Goal: Task Accomplishment & Management: Manage account settings

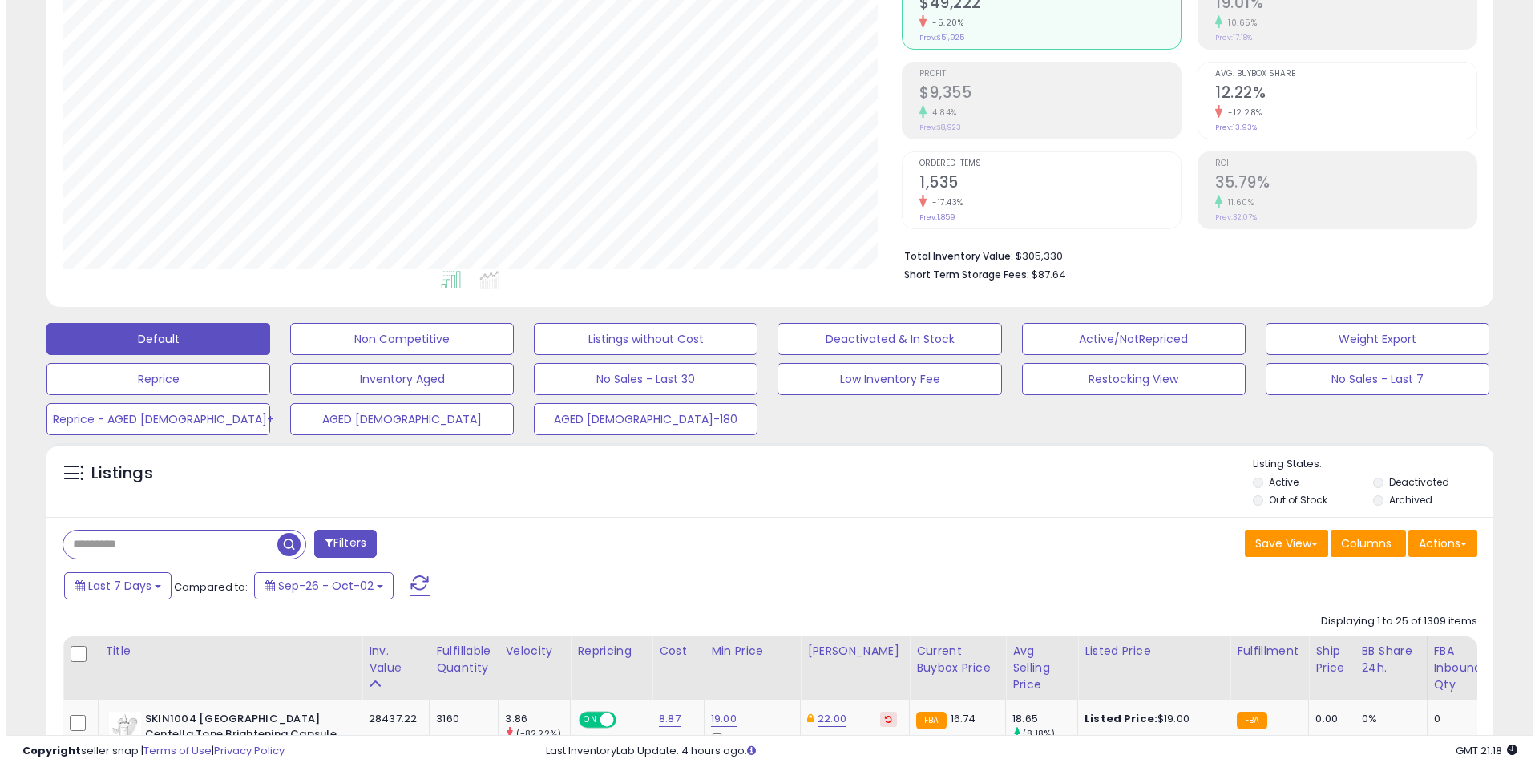
scroll to position [80, 0]
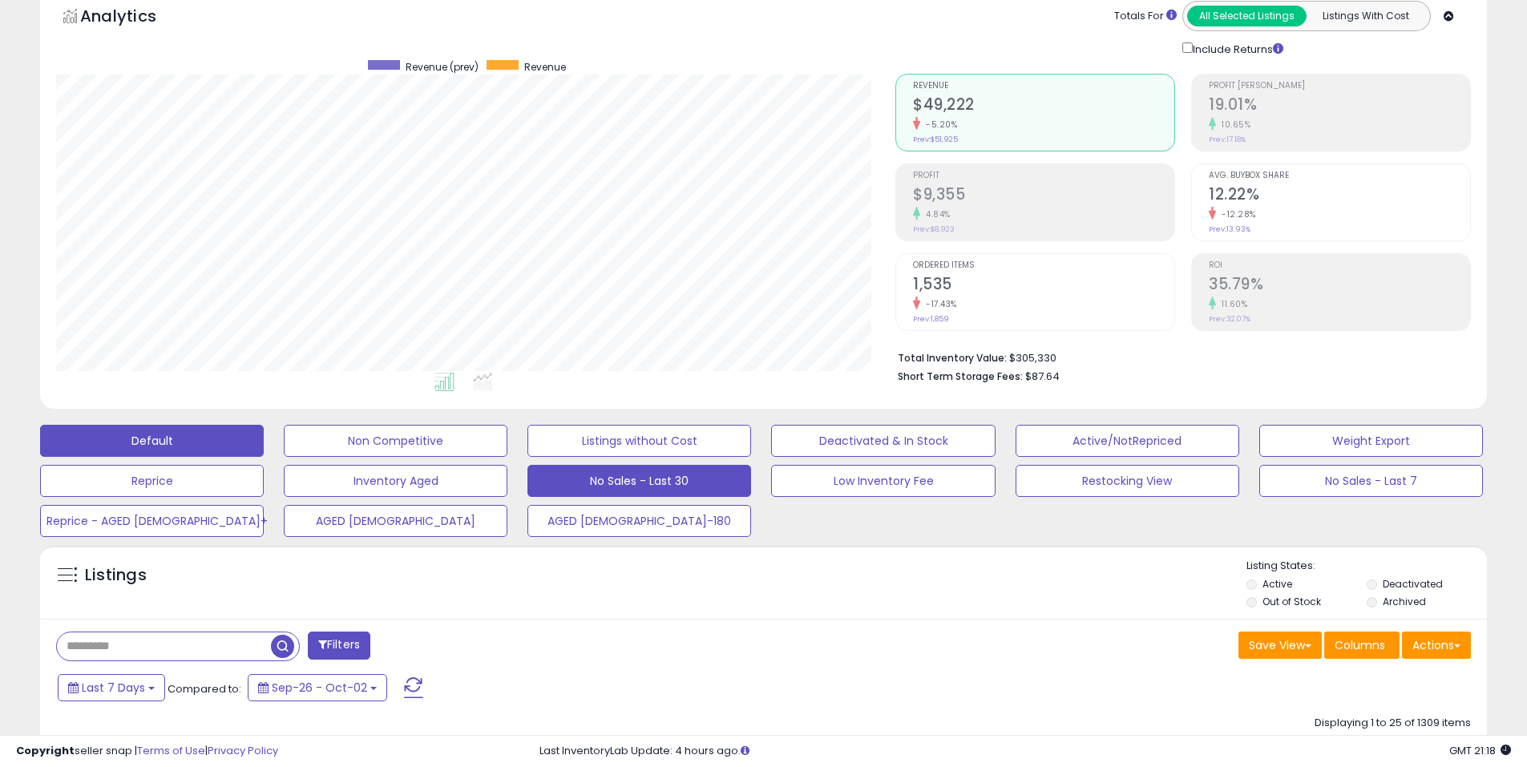
click at [620, 474] on button "No Sales - Last 30" at bounding box center [639, 481] width 224 height 32
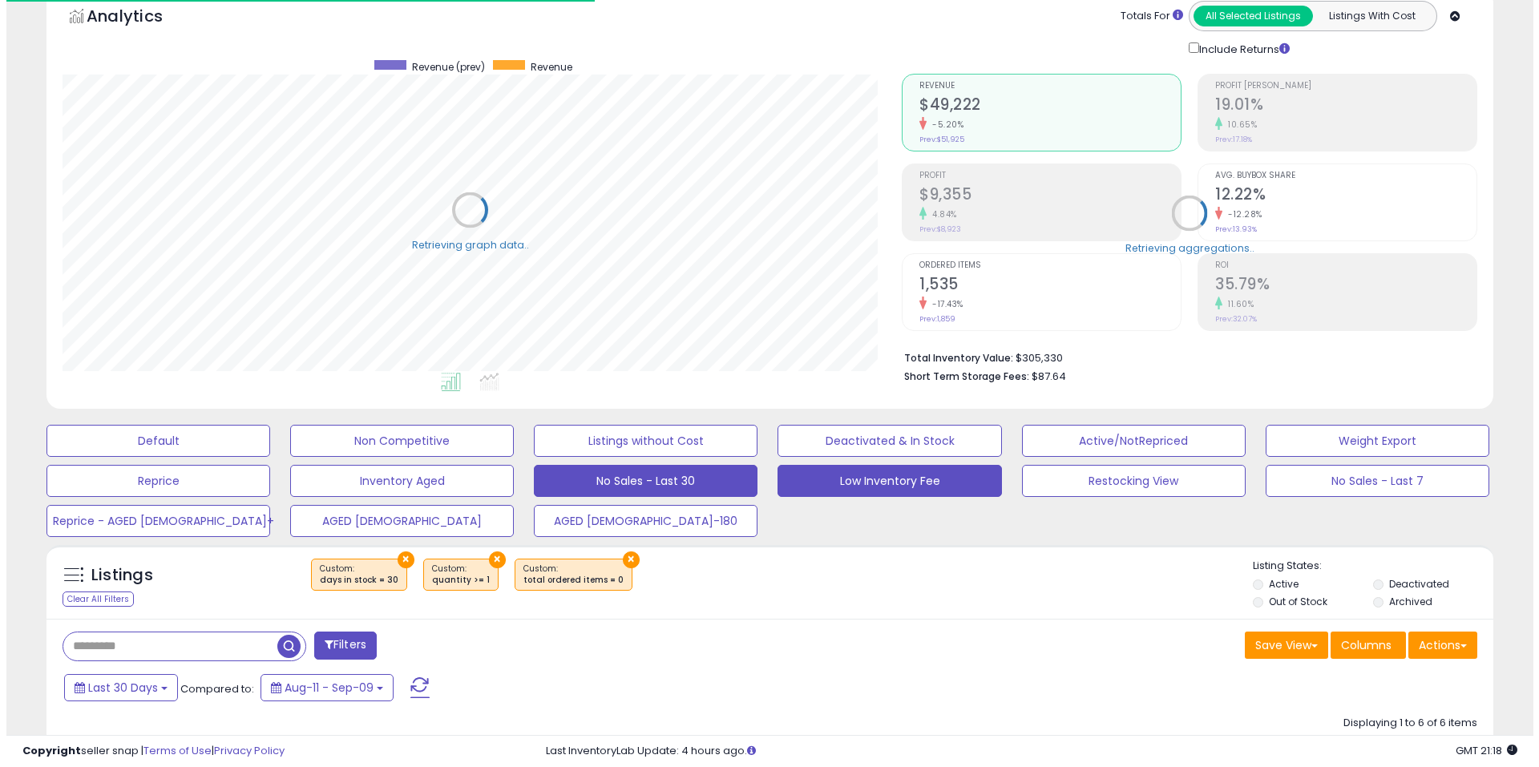
scroll to position [801149, 800638]
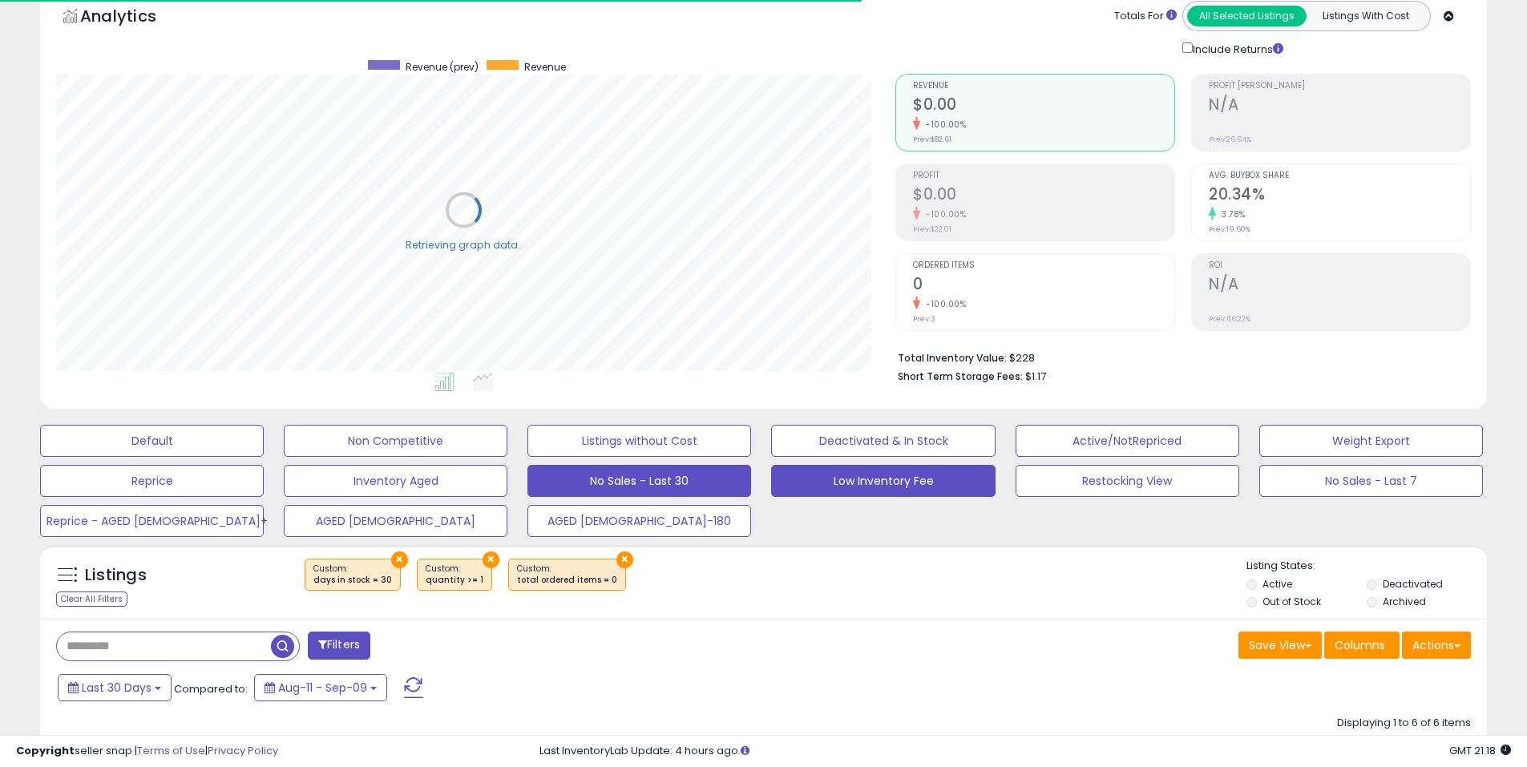
click at [803, 476] on button "Low Inventory Fee" at bounding box center [883, 481] width 224 height 32
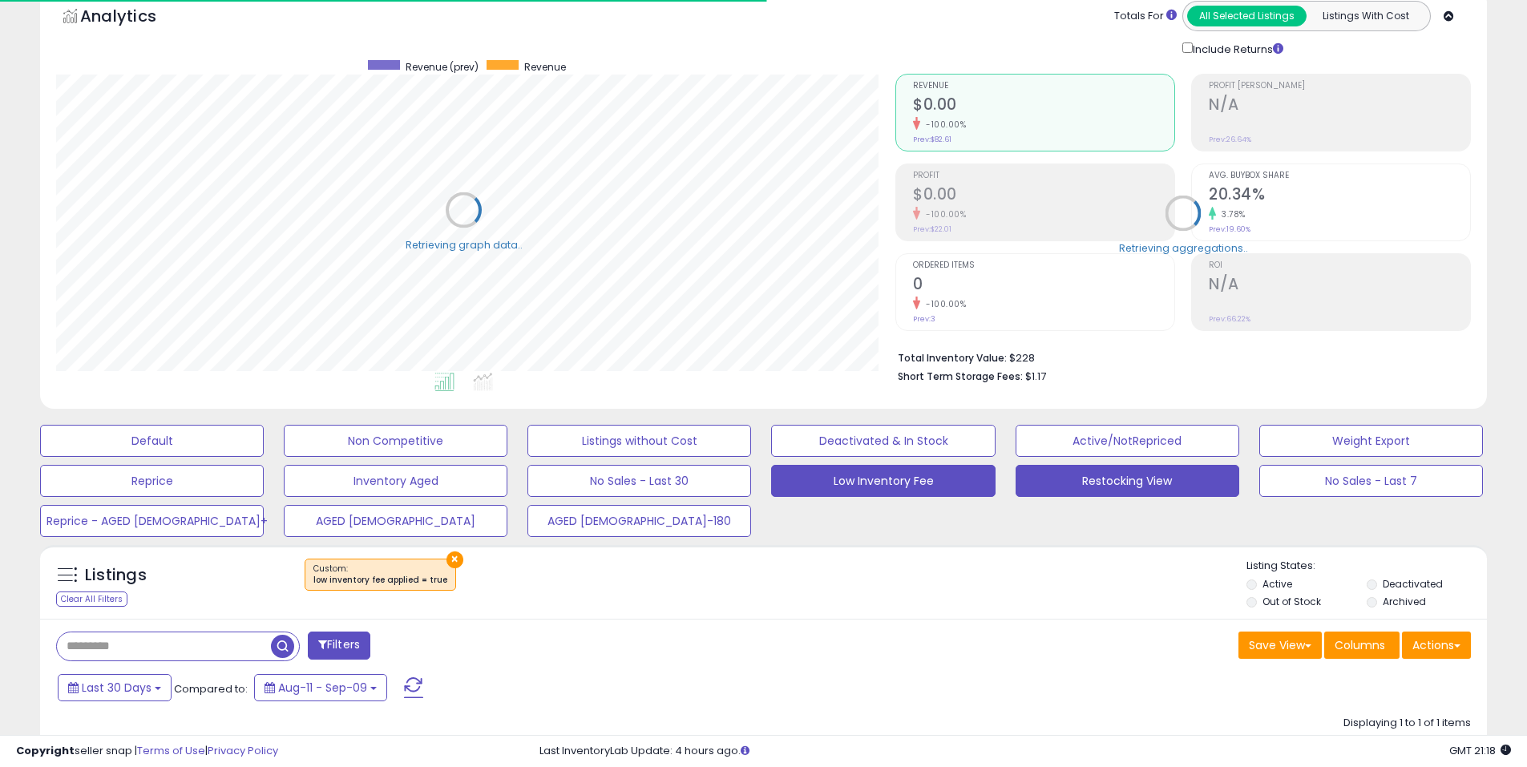
scroll to position [329, 839]
click at [1079, 482] on button "Restocking View" at bounding box center [1127, 481] width 224 height 32
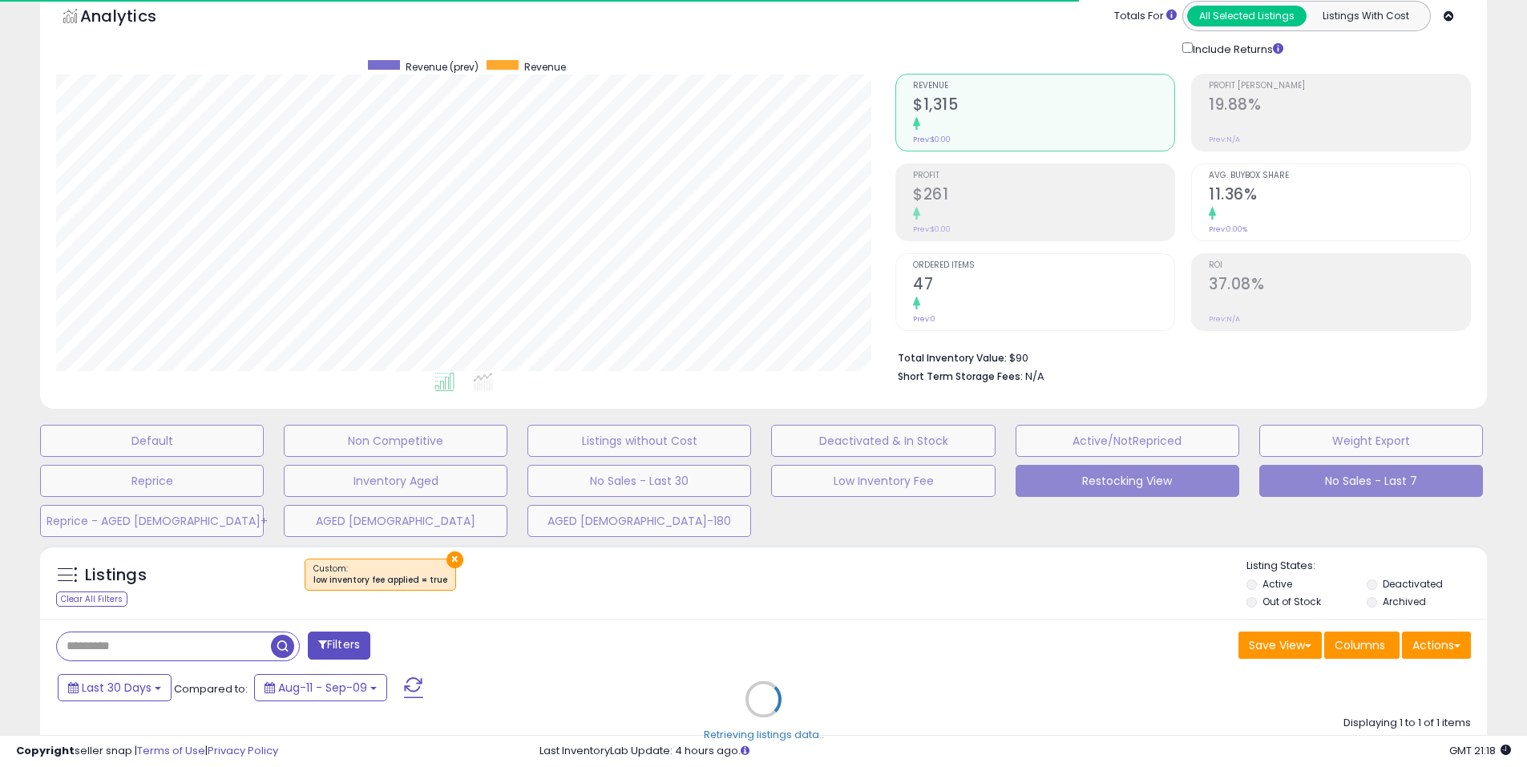
type input "**********"
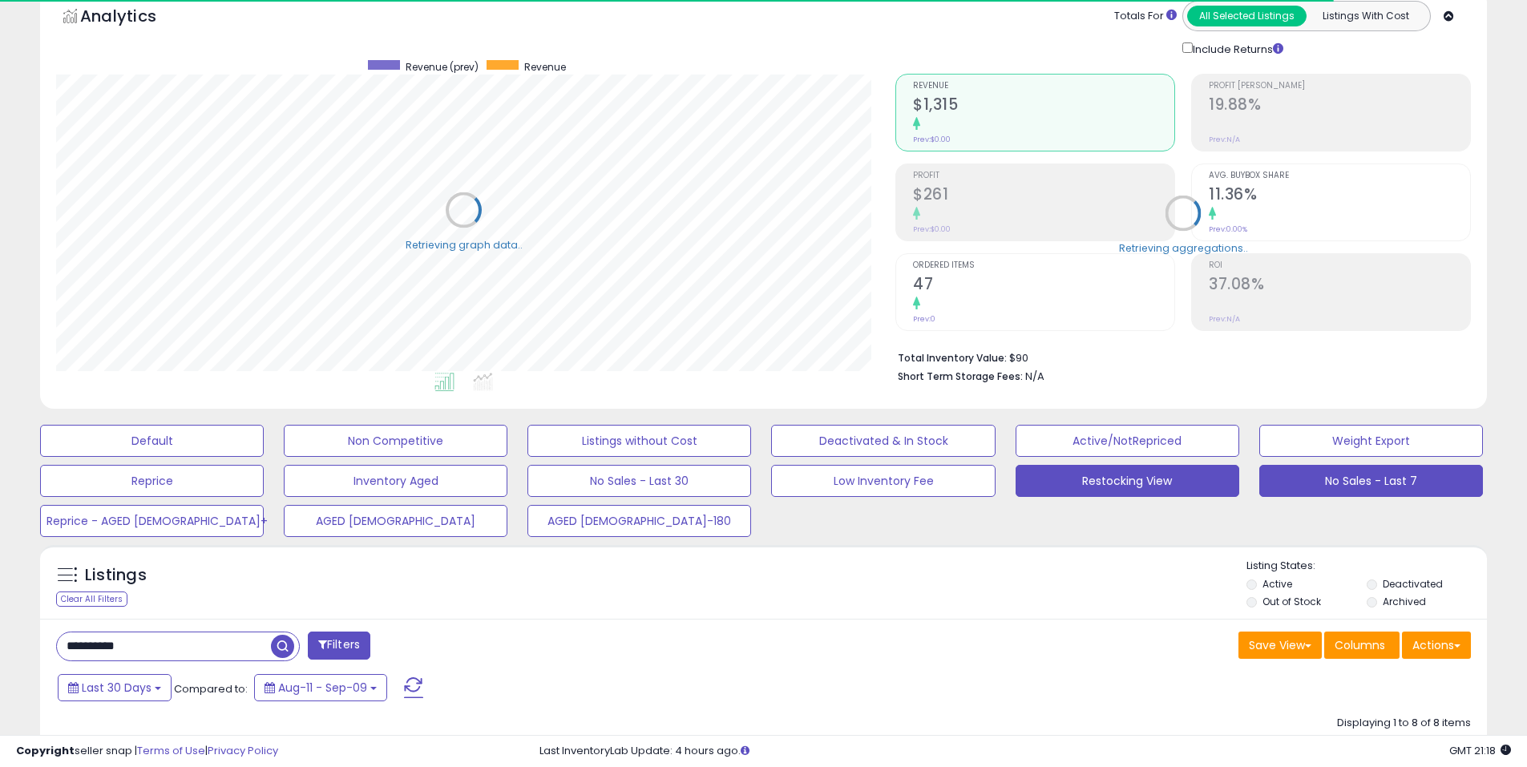
click at [1270, 483] on button "No Sales - Last 7" at bounding box center [1371, 481] width 224 height 32
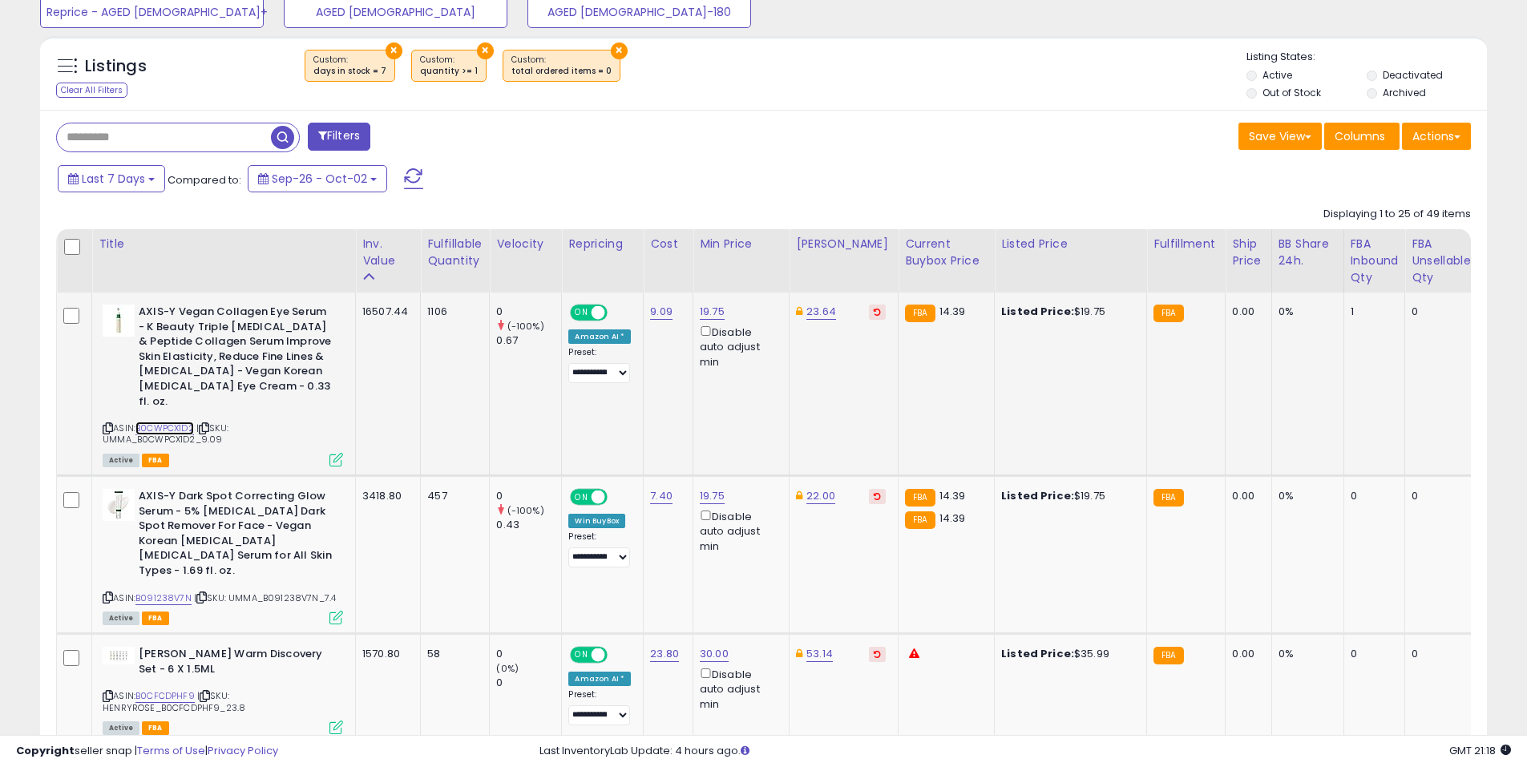
scroll to position [721, 0]
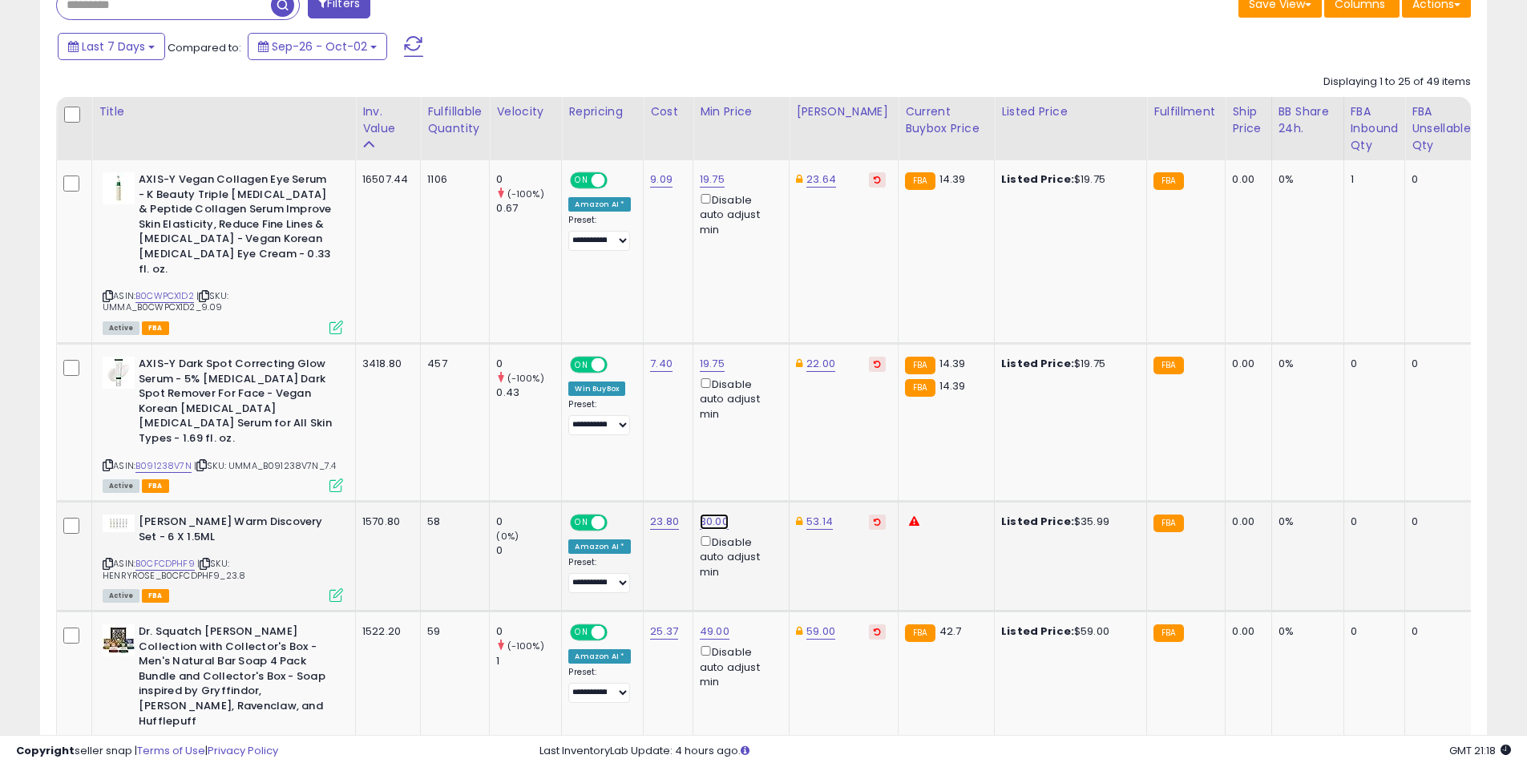
click at [710, 514] on link "30.00" at bounding box center [714, 522] width 29 height 16
type input "**"
click button "submit" at bounding box center [756, 435] width 27 height 24
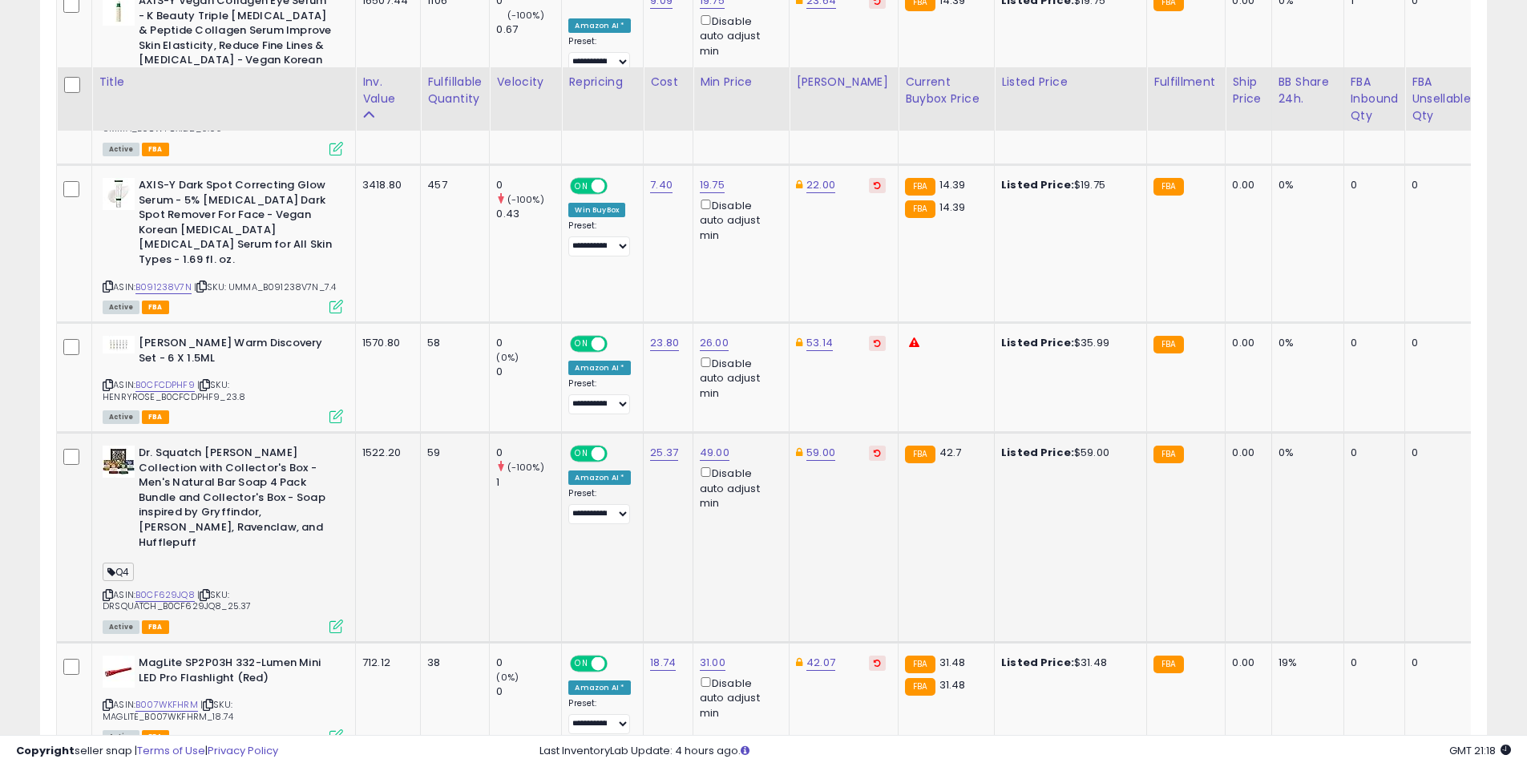
scroll to position [1042, 0]
